Goal: Complete application form: Complete application form

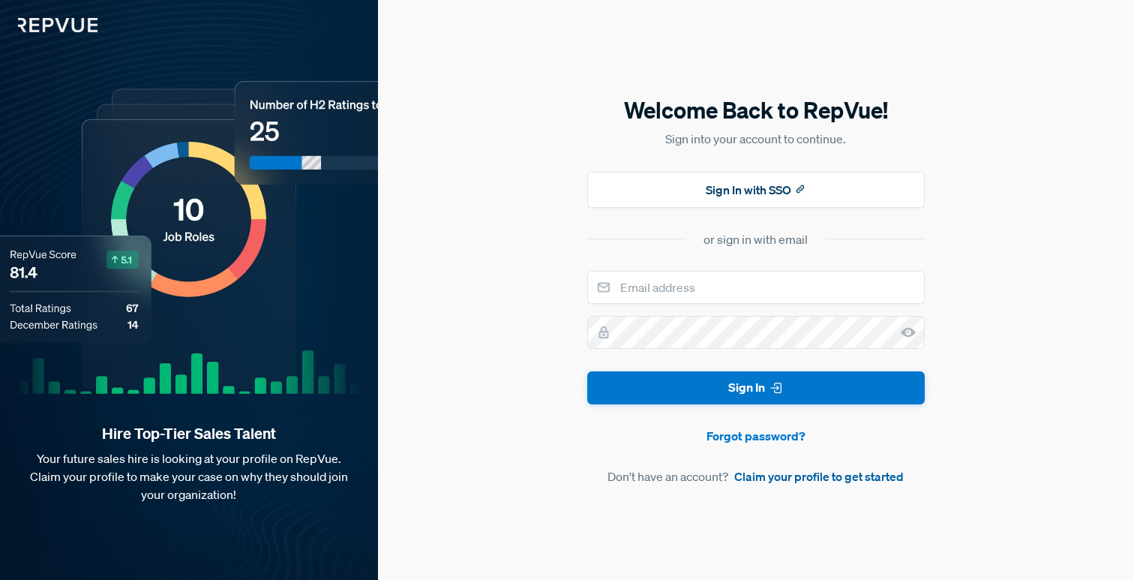
click at [793, 477] on link "Claim your profile to get started" at bounding box center [818, 476] width 169 height 18
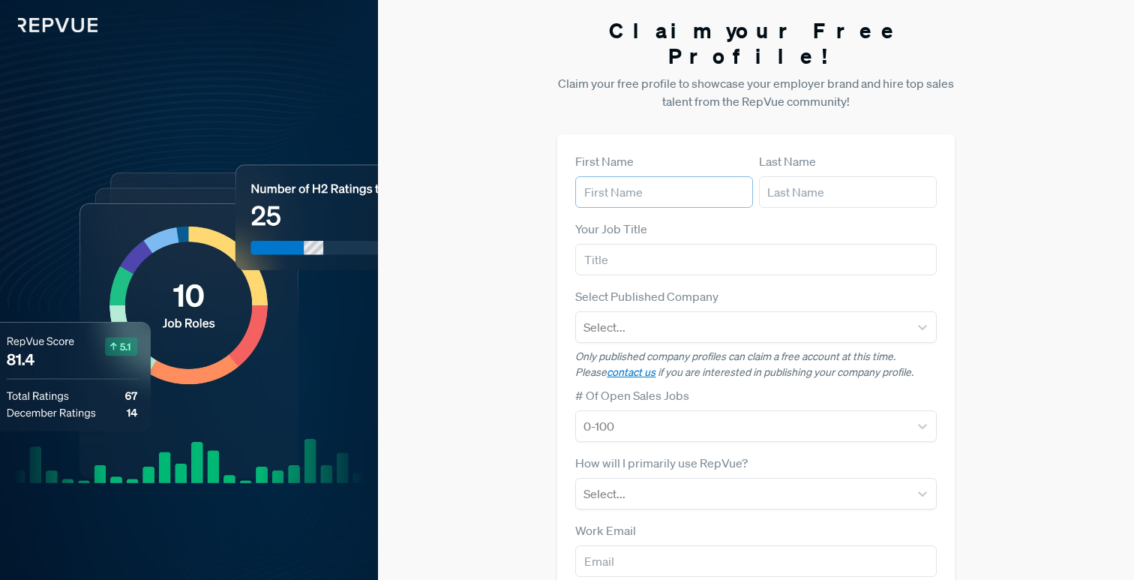
click at [622, 176] on input "text" at bounding box center [664, 191] width 178 height 31
type input "Srinivas"
click at [815, 176] on input "text" at bounding box center [848, 191] width 178 height 31
type input "Njay"
click at [681, 244] on input "text" at bounding box center [755, 259] width 361 height 31
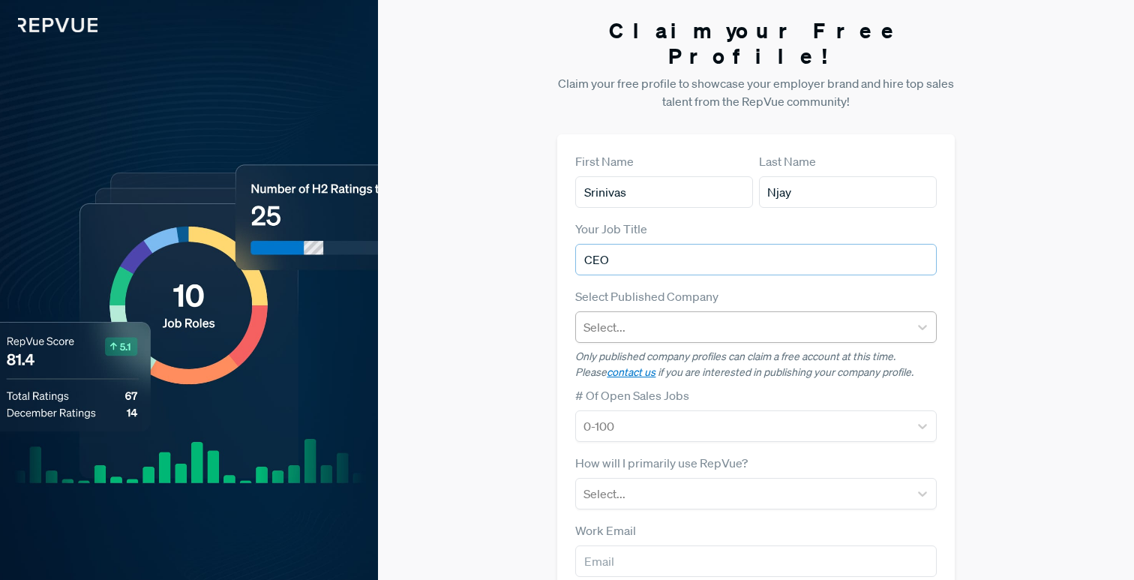
type input "CEO"
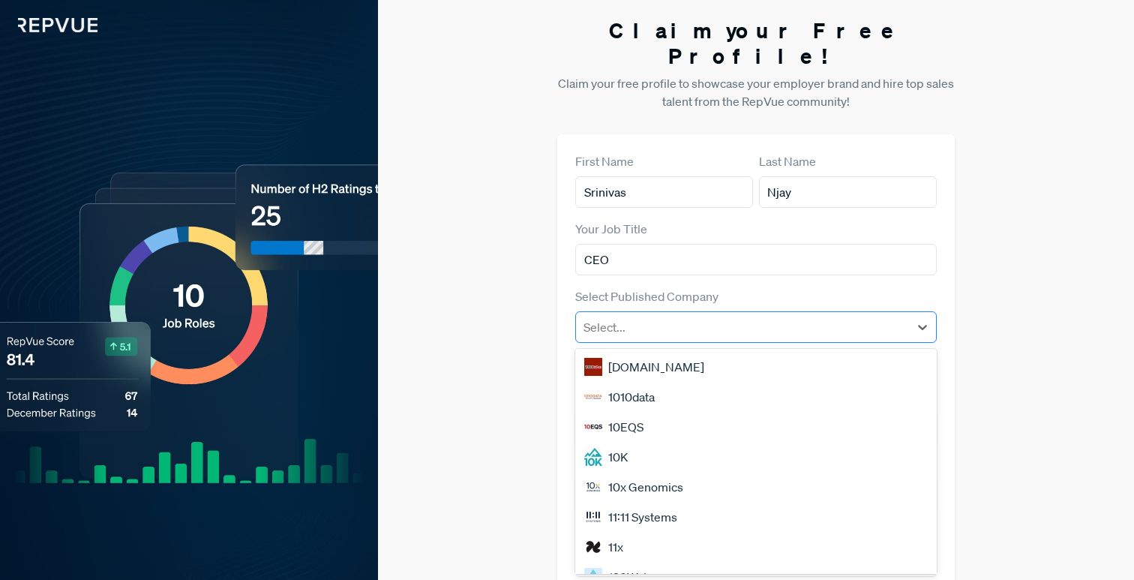
click at [635, 314] on div "Select..." at bounding box center [742, 326] width 332 height 27
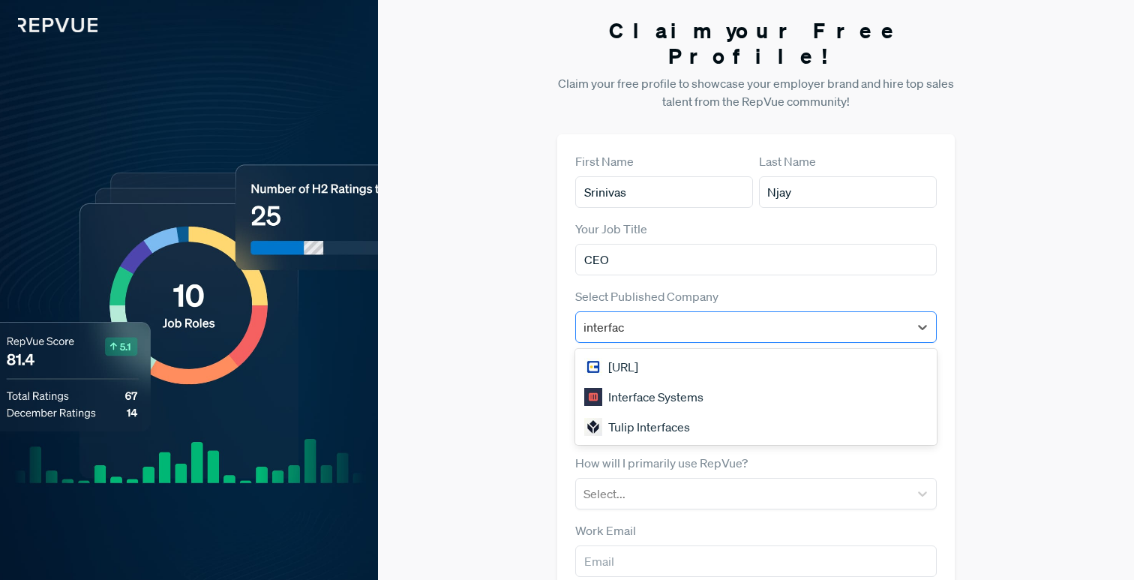
type input "interface"
click at [637, 352] on div "[URL]" at bounding box center [755, 367] width 361 height 30
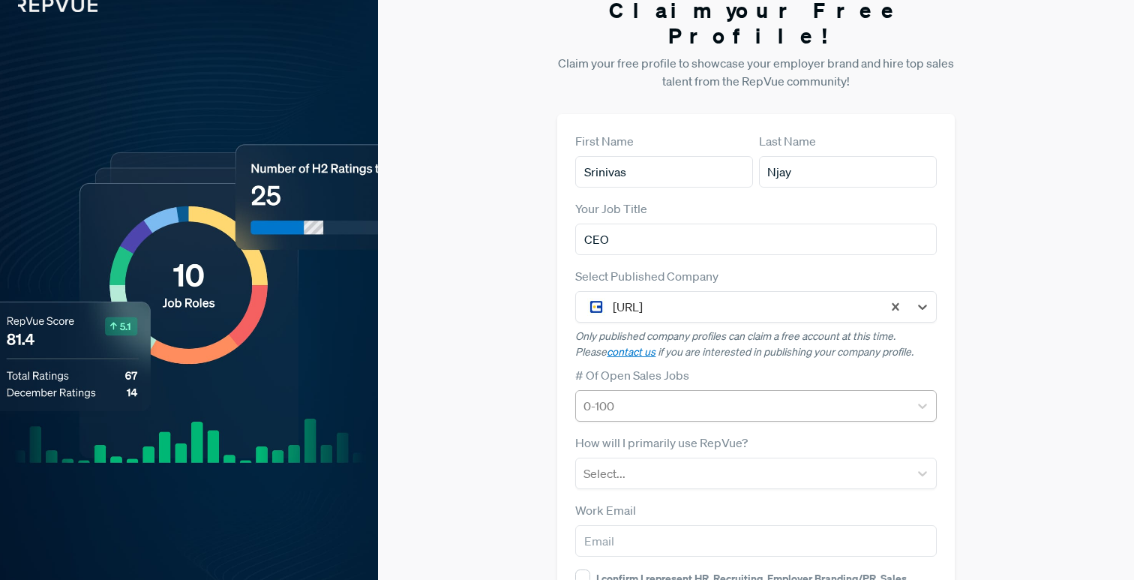
click at [643, 406] on div "0-100" at bounding box center [755, 405] width 361 height 31
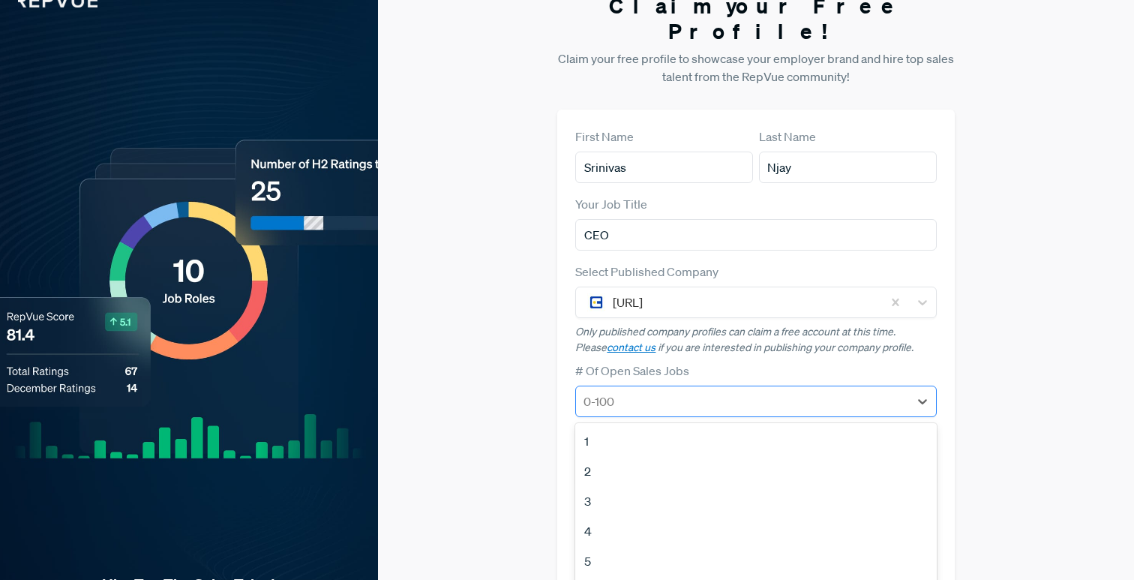
scroll to position [73, 0]
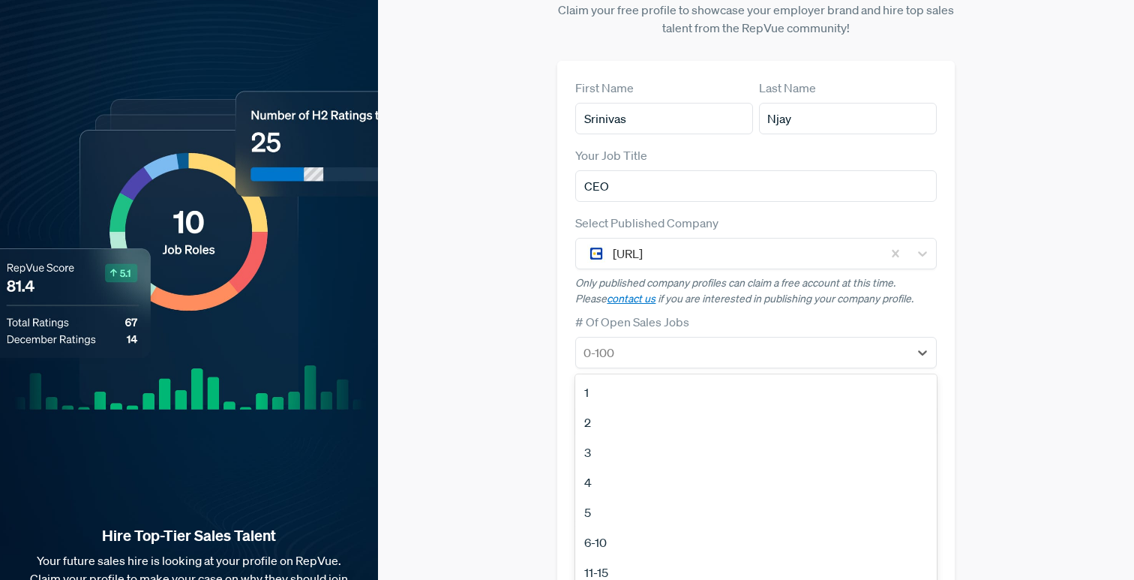
click at [610, 527] on div "6-10" at bounding box center [755, 542] width 361 height 30
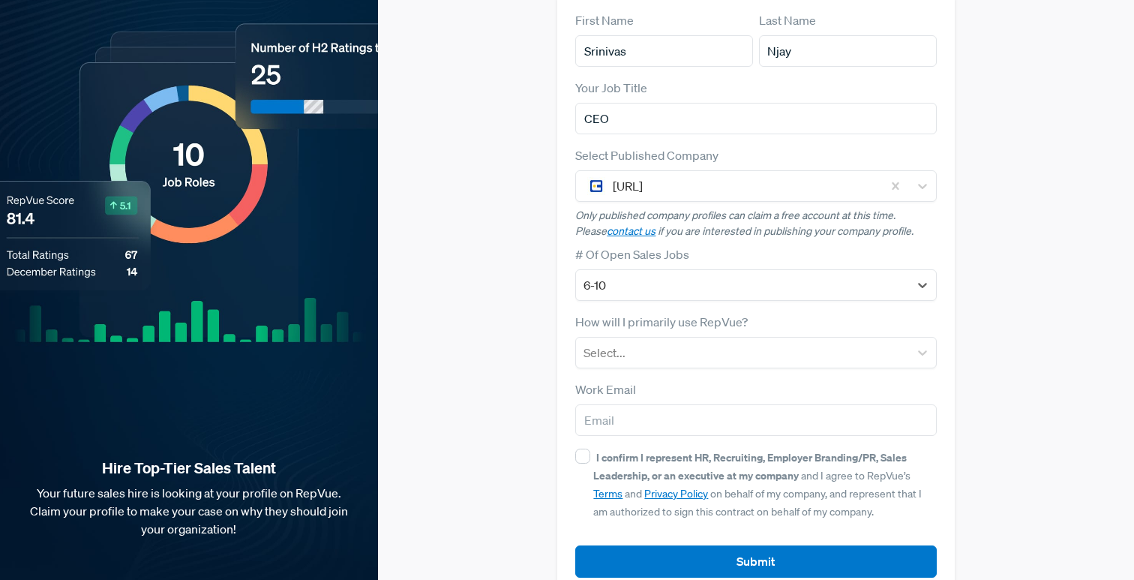
scroll to position [149, 0]
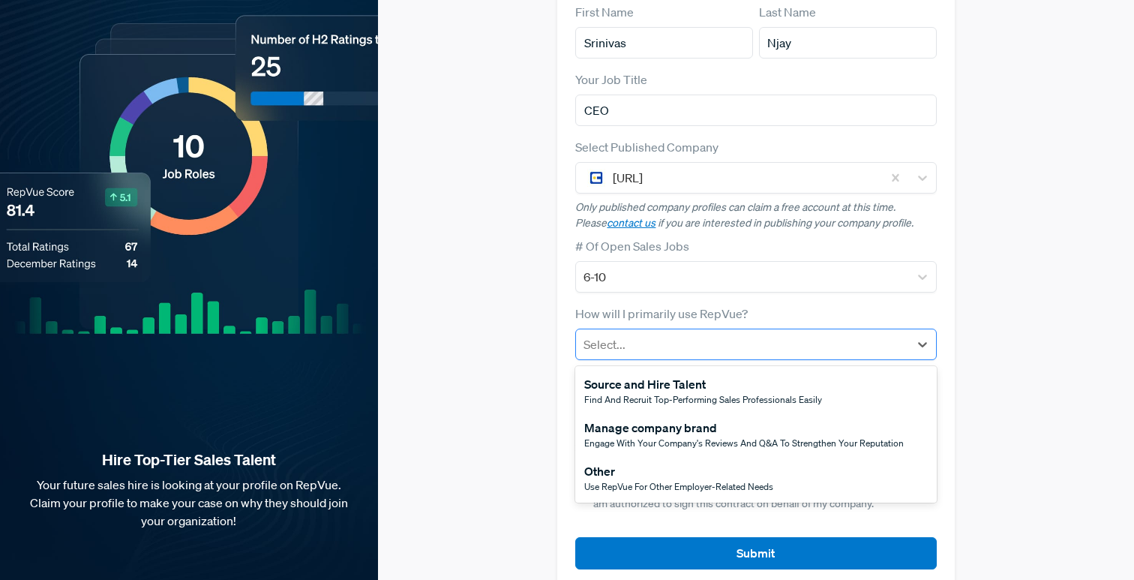
click at [664, 334] on div at bounding box center [741, 344] width 317 height 21
click at [674, 418] on div "Manage company brand" at bounding box center [743, 427] width 319 height 18
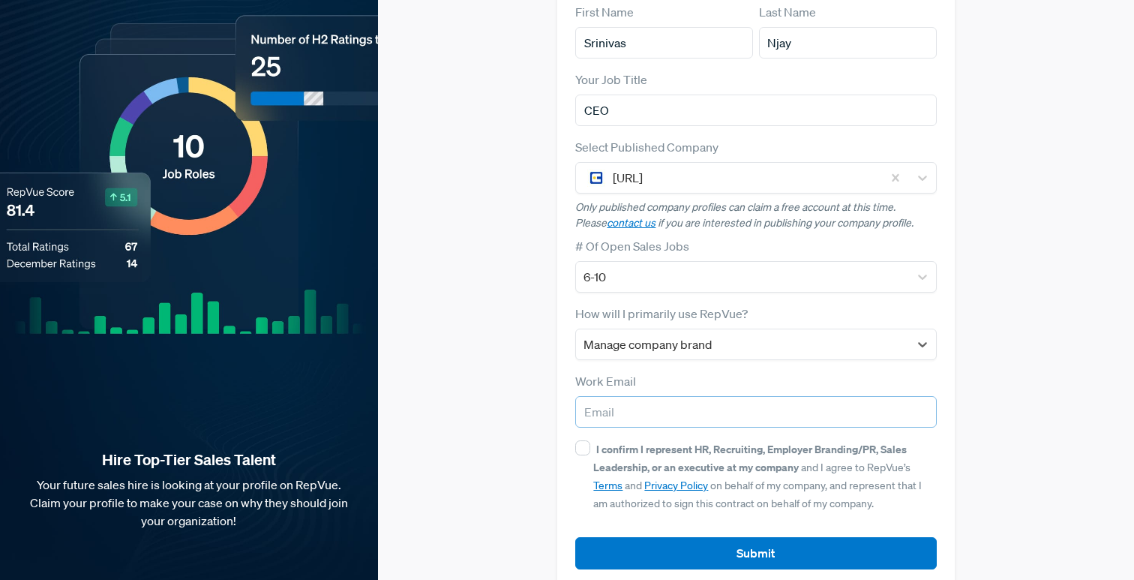
click at [638, 396] on input "email" at bounding box center [755, 411] width 361 height 31
type input "[EMAIL_ADDRESS]"
click at [577, 440] on input "I confirm I represent HR, Recruiting, Employer Branding/PR, Sales Leadership, o…" at bounding box center [582, 447] width 15 height 15
checkbox input "true"
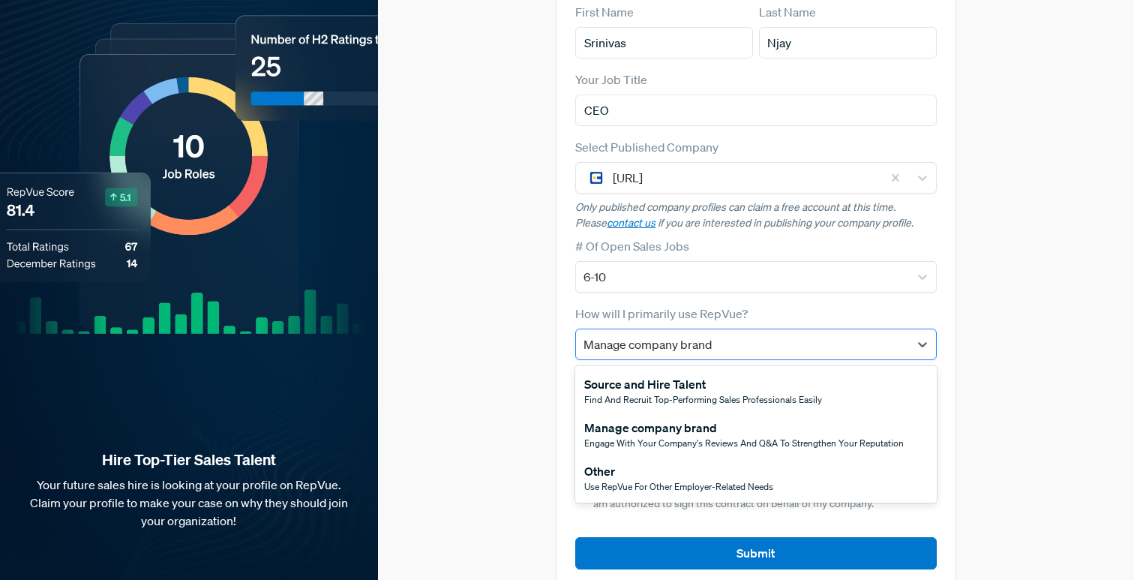
click at [767, 334] on div at bounding box center [741, 344] width 317 height 21
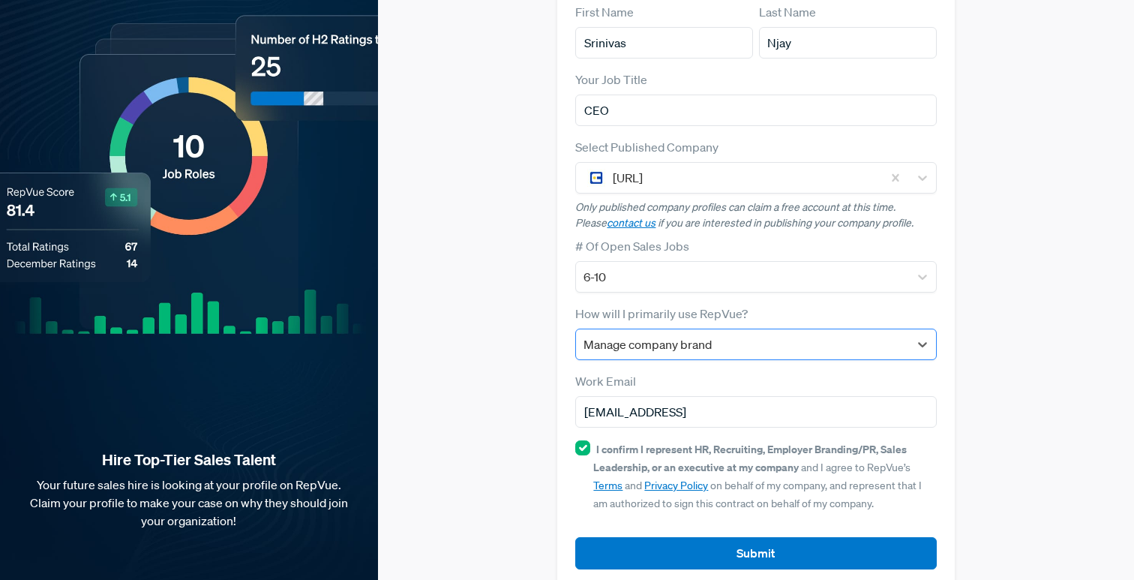
click at [767, 334] on div at bounding box center [741, 344] width 317 height 21
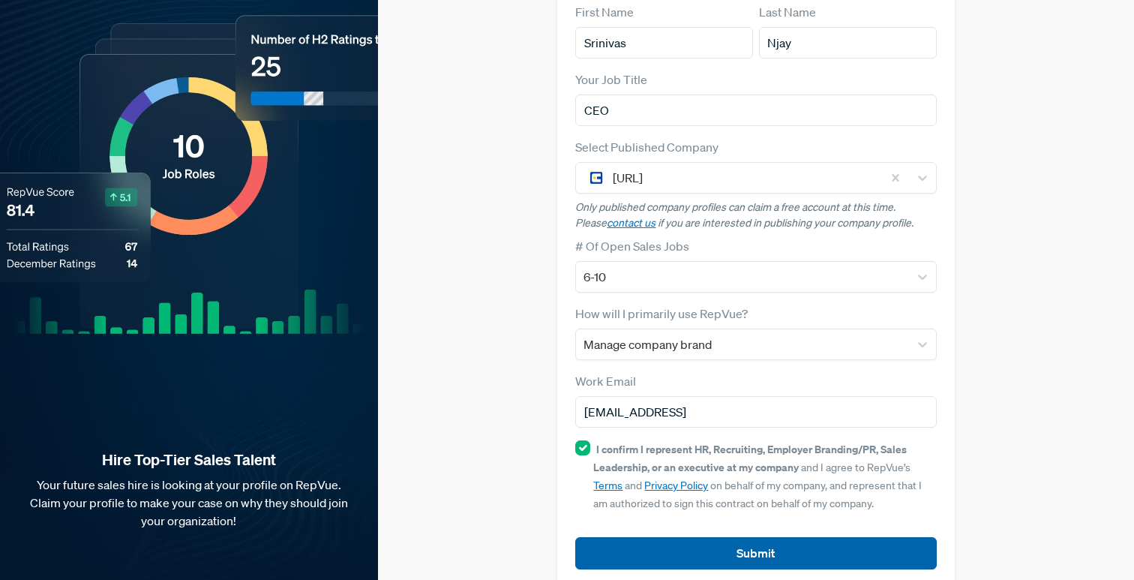
click at [736, 537] on button "Submit" at bounding box center [755, 553] width 361 height 32
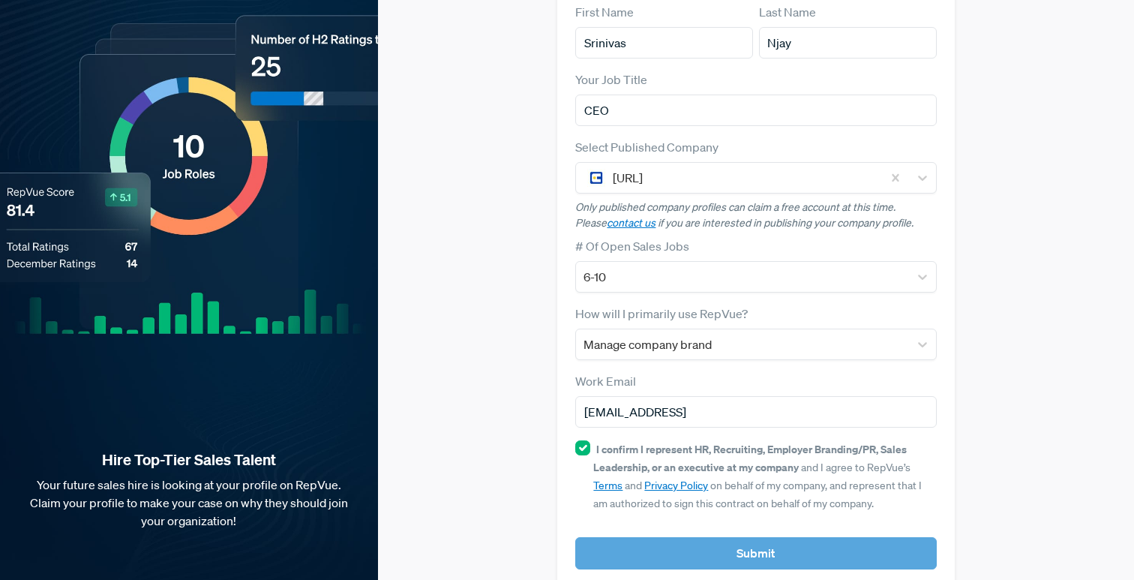
scroll to position [0, 0]
